Goal: Navigation & Orientation: Find specific page/section

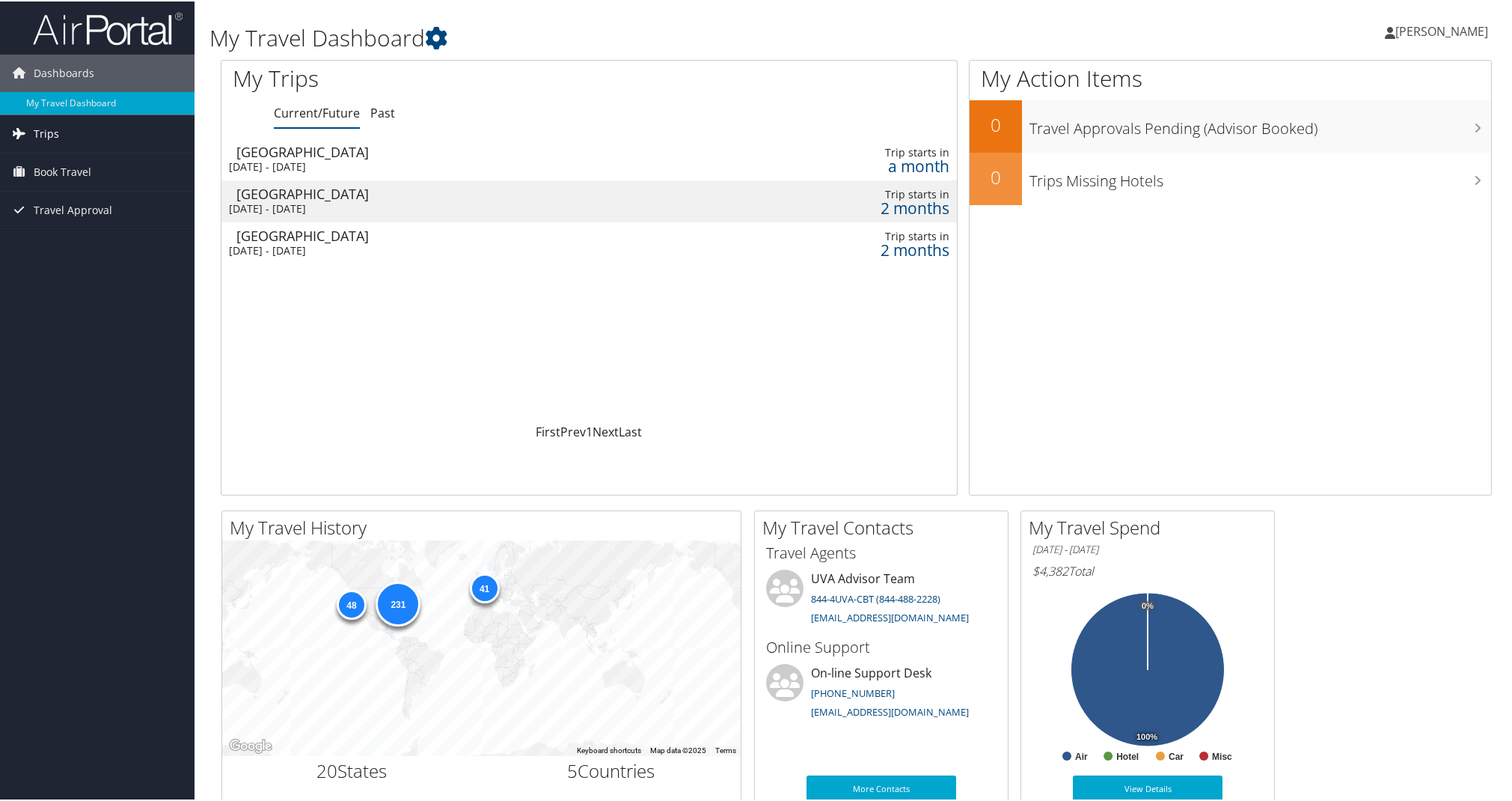
click at [54, 131] on span "Trips" at bounding box center [46, 132] width 26 height 38
click at [85, 164] on link "Current/Future Trips" at bounding box center [97, 162] width 195 height 22
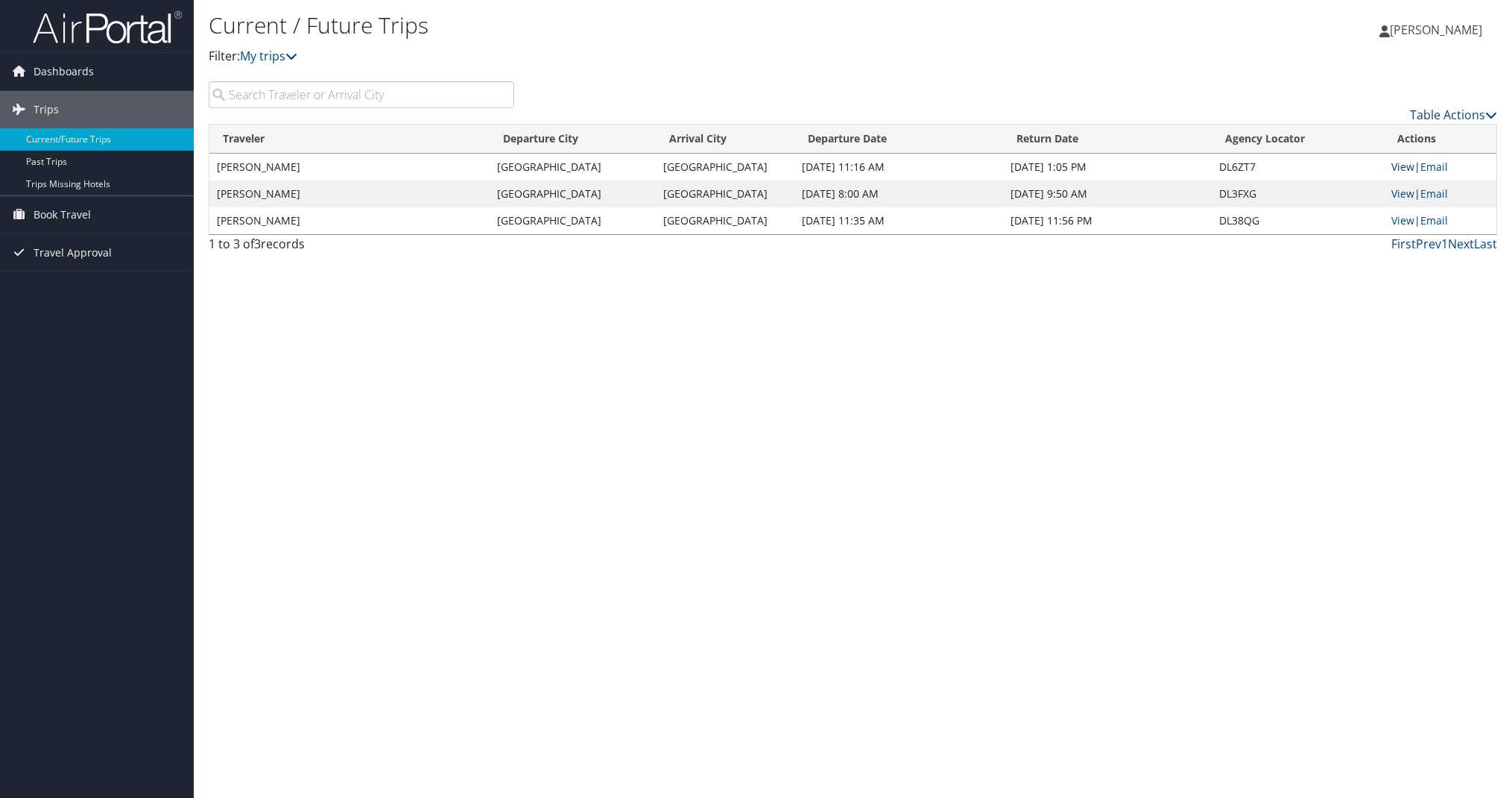
click at [1404, 169] on link "View" at bounding box center [1403, 166] width 23 height 14
click at [63, 212] on span "Book Travel" at bounding box center [62, 214] width 57 height 38
click at [70, 291] on link "Book/Manage Online Trips" at bounding box center [97, 289] width 194 height 22
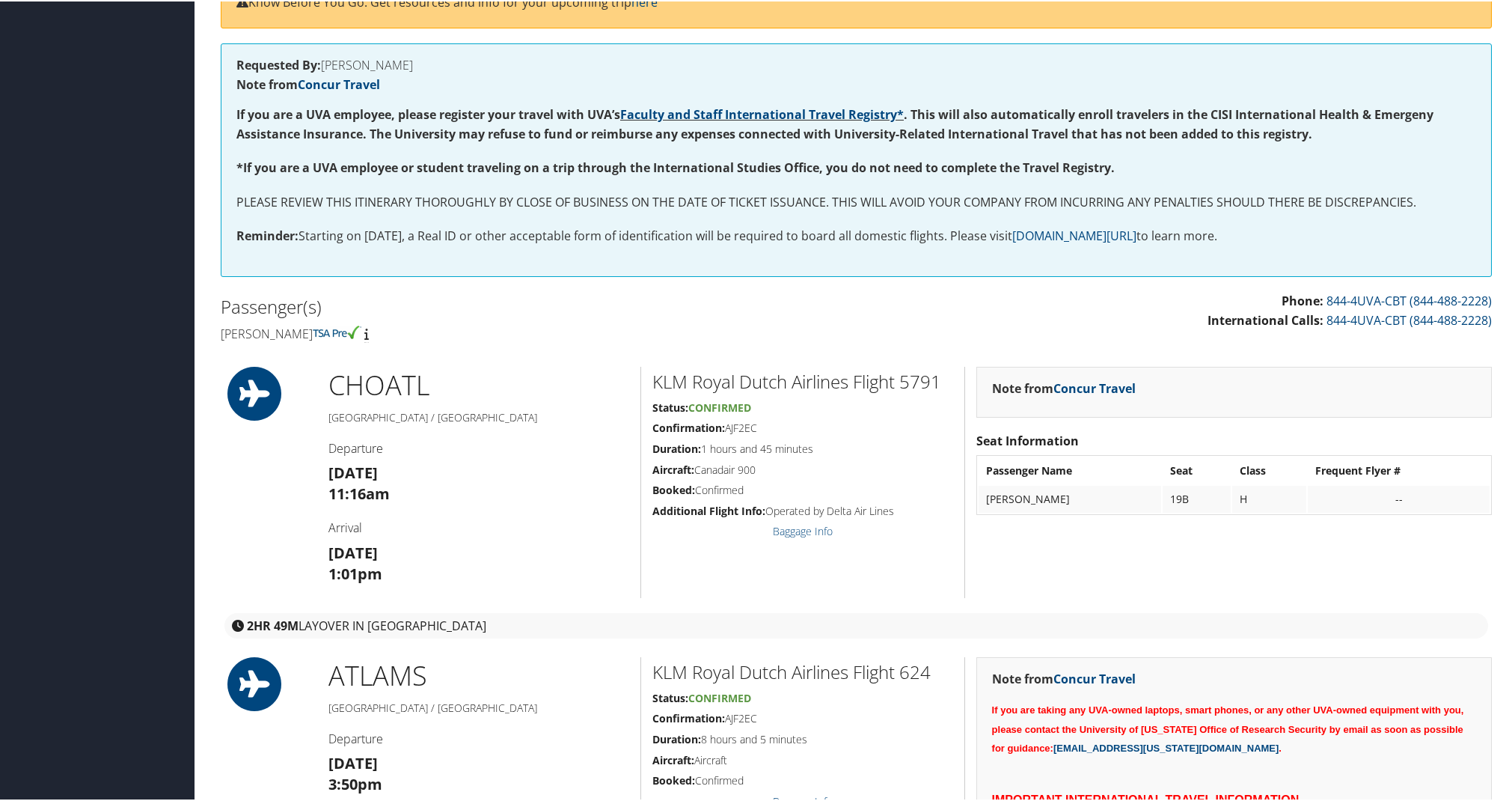
scroll to position [192, 0]
